Goal: Task Accomplishment & Management: Use online tool/utility

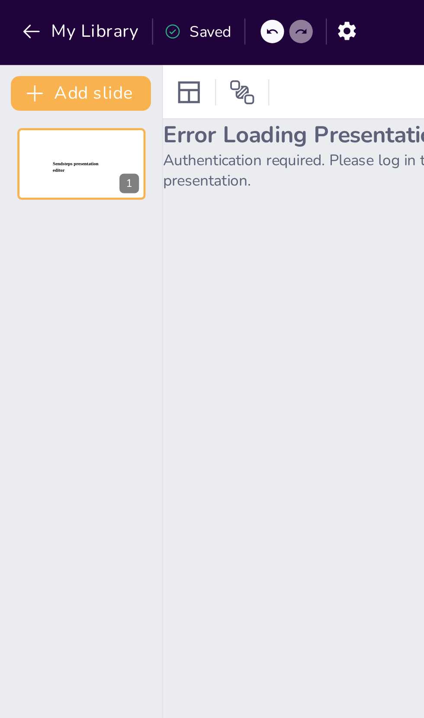
click at [33, 63] on button at bounding box center [38, 59] width 10 height 10
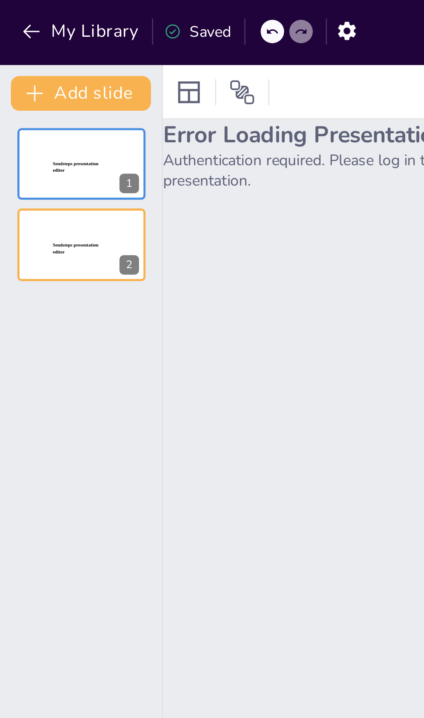
click at [131, 148] on div "Error Loading Presentation Authentication required. Please log in to view this …" at bounding box center [149, 374] width 168 height 653
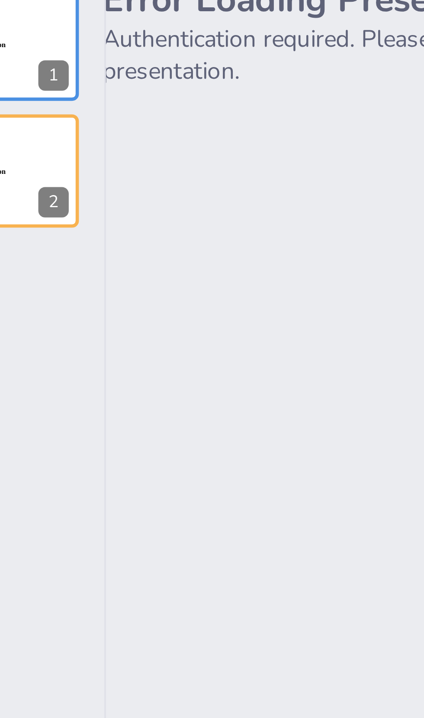
scroll to position [2, 1]
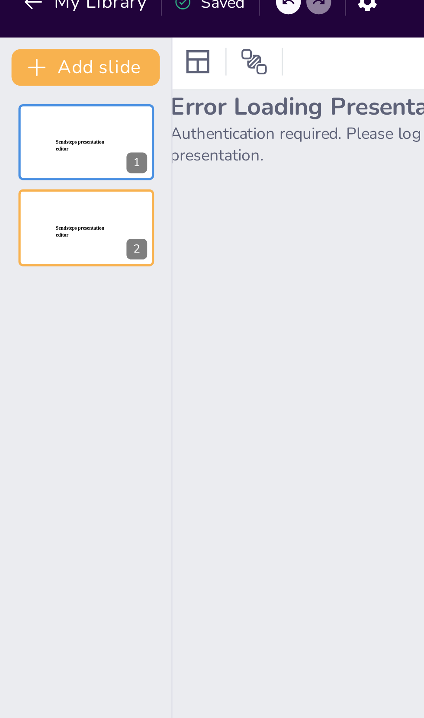
click at [50, 143] on div "Sendsteps presentation editor 1 Sendsteps presentation editor 2" at bounding box center [32, 381] width 64 height 674
click at [44, 140] on div "Sendsteps presentation editor 1 Sendsteps presentation editor 2" at bounding box center [32, 381] width 64 height 674
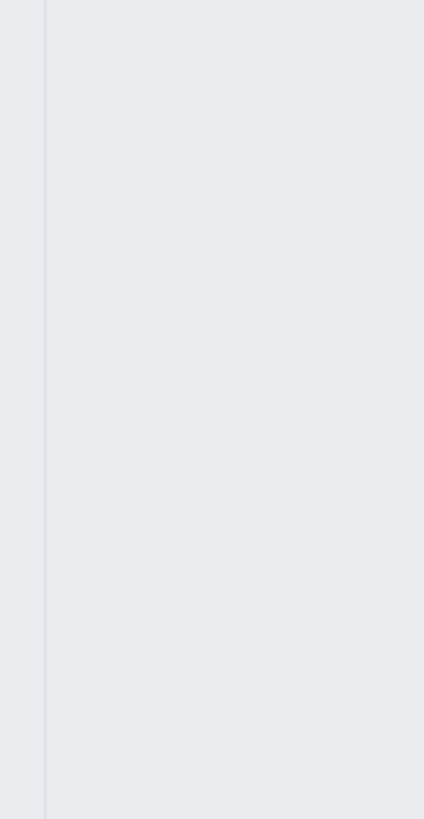
scroll to position [0, 0]
